Goal: Information Seeking & Learning: Find contact information

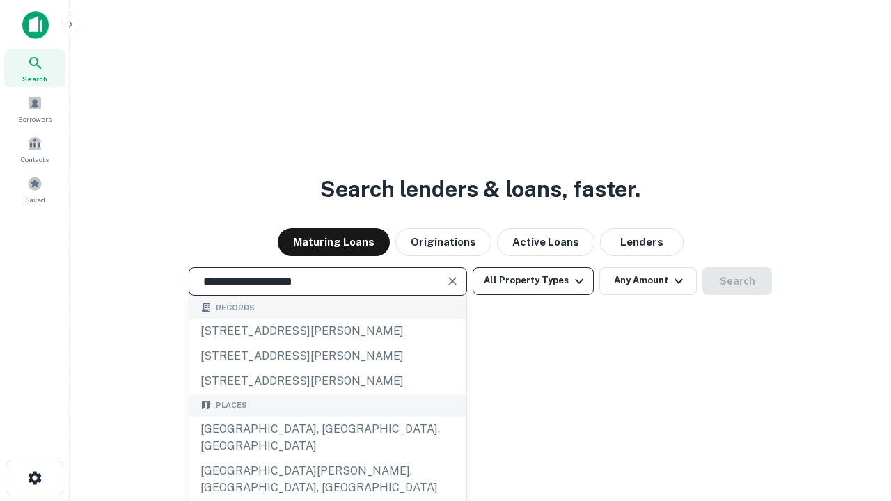
click at [327, 459] on div "Santa Monica, CA, USA" at bounding box center [327, 438] width 277 height 42
type input "**********"
click at [533, 280] on button "All Property Types" at bounding box center [533, 281] width 121 height 28
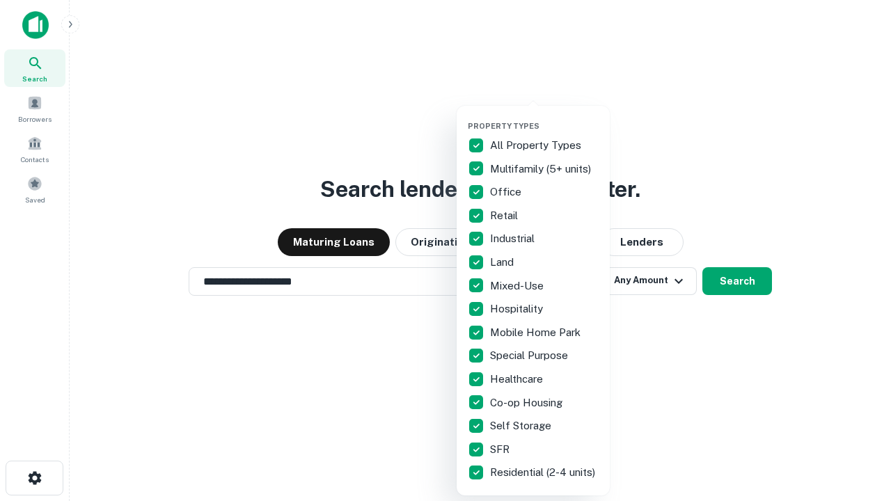
click at [544, 117] on button "button" at bounding box center [544, 117] width 153 height 1
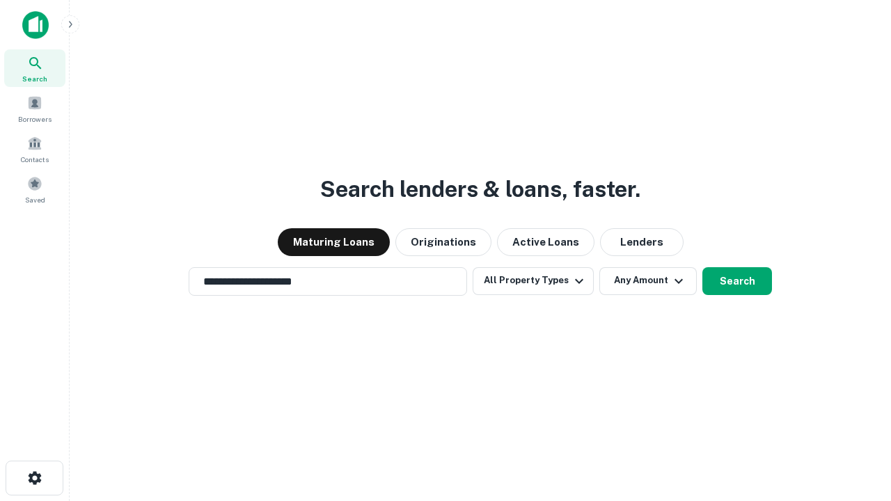
scroll to position [22, 0]
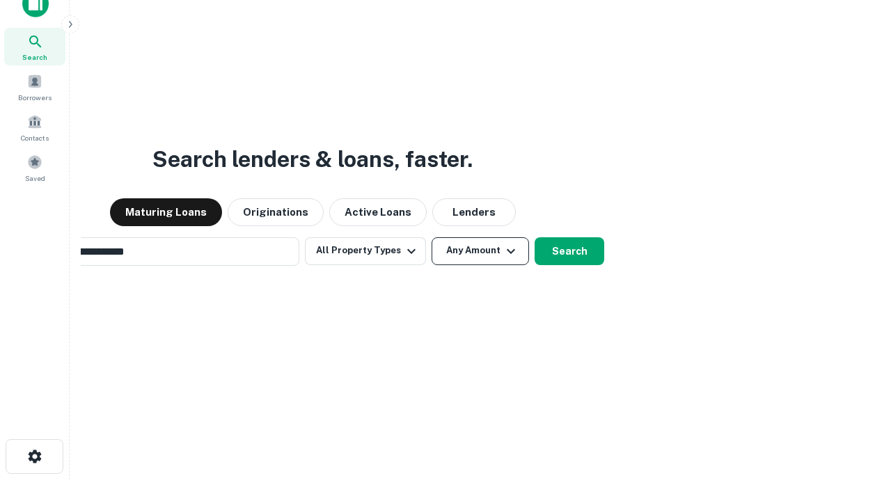
click at [431, 237] on button "Any Amount" at bounding box center [479, 251] width 97 height 28
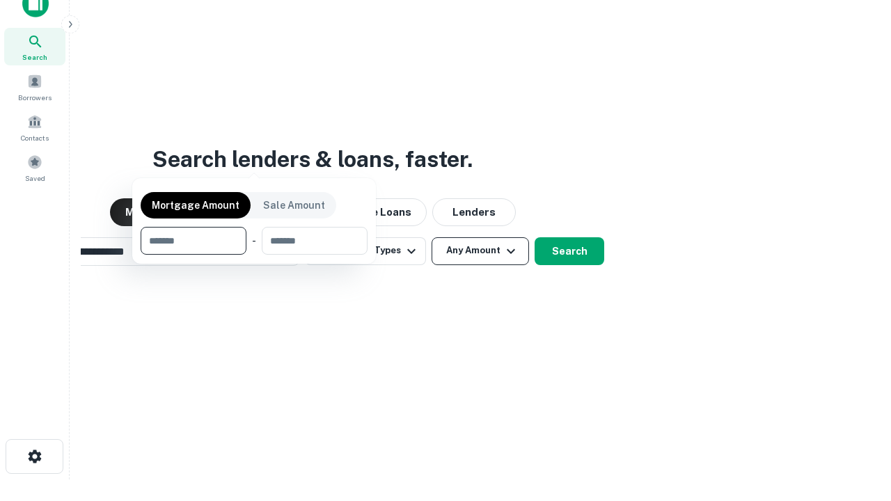
scroll to position [22, 0]
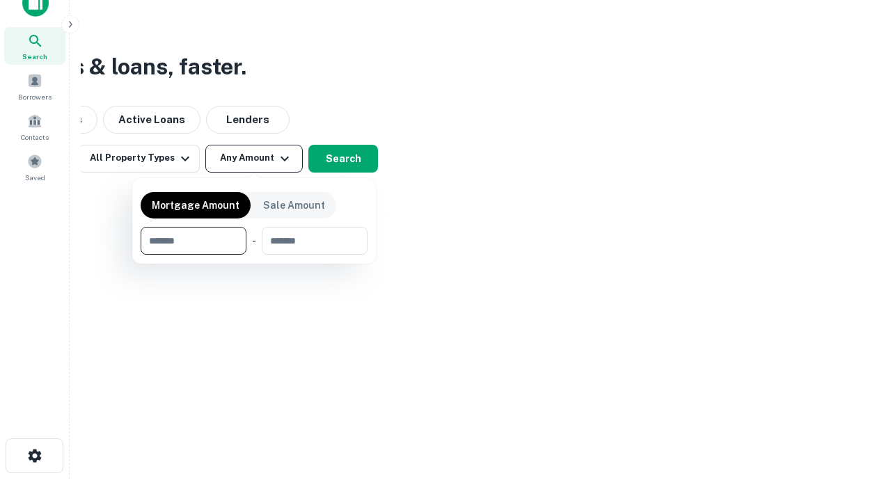
type input "*******"
click at [254, 255] on button "button" at bounding box center [254, 255] width 227 height 1
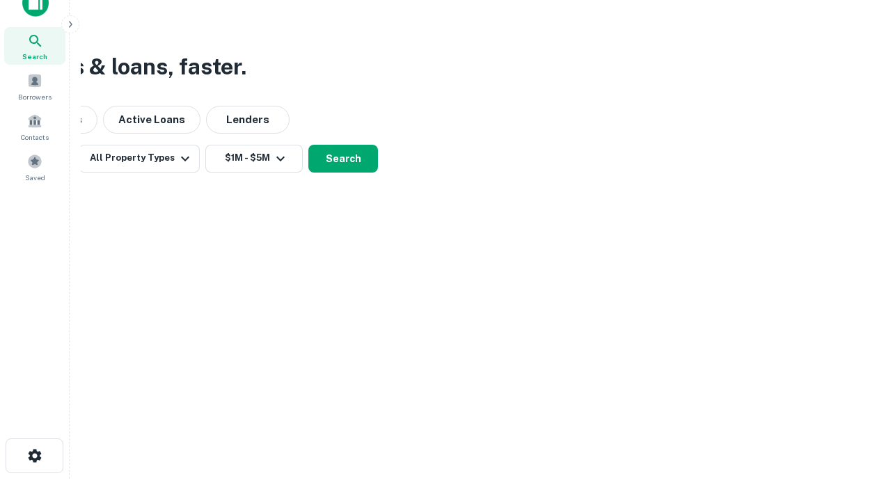
scroll to position [8, 257]
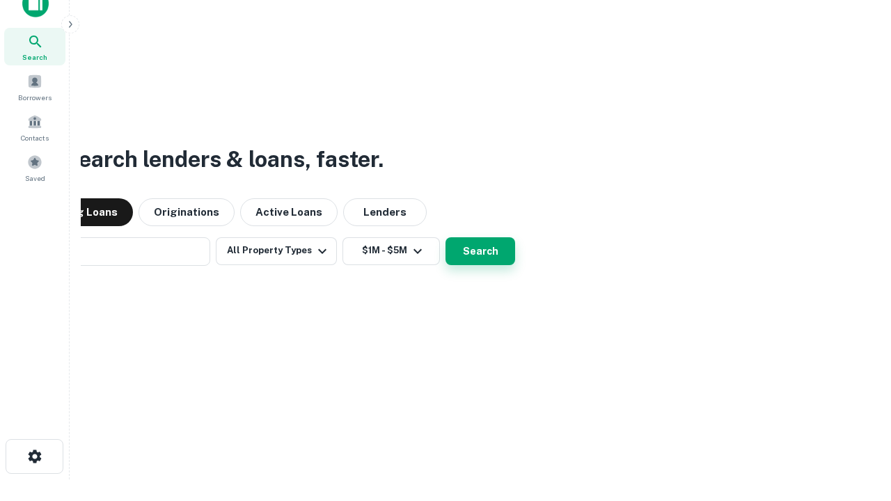
click at [445, 237] on button "Search" at bounding box center [480, 251] width 70 height 28
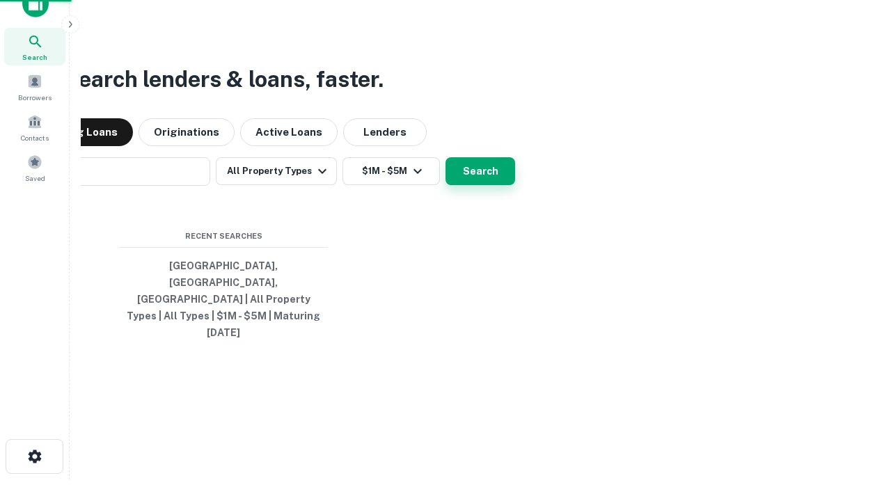
scroll to position [37, 394]
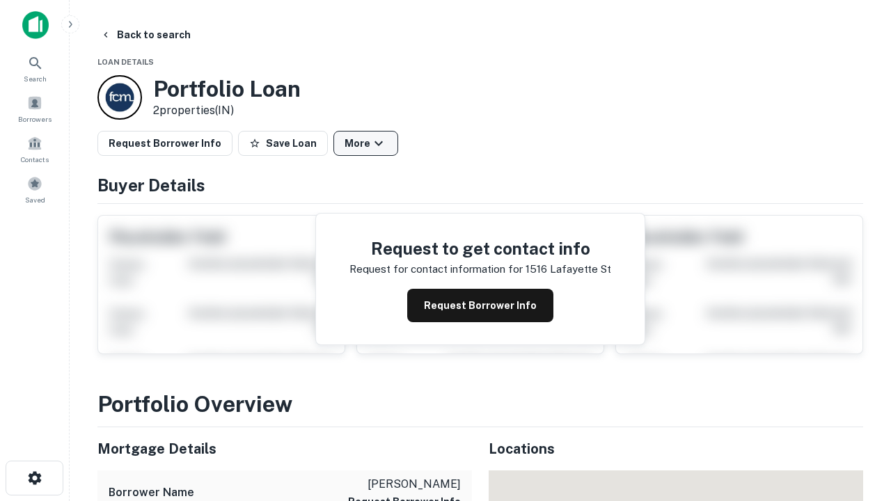
click at [365, 143] on button "More" at bounding box center [365, 143] width 65 height 25
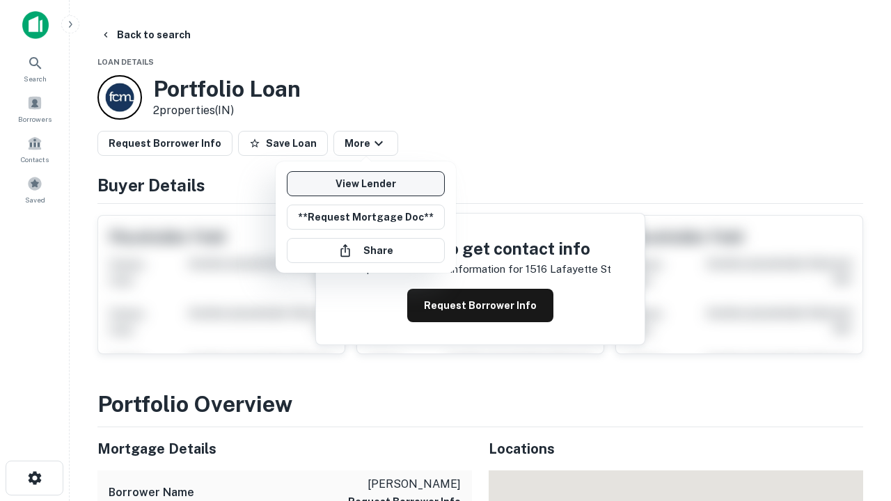
click at [365, 184] on link "View Lender" at bounding box center [366, 183] width 158 height 25
